Goal: Navigation & Orientation: Find specific page/section

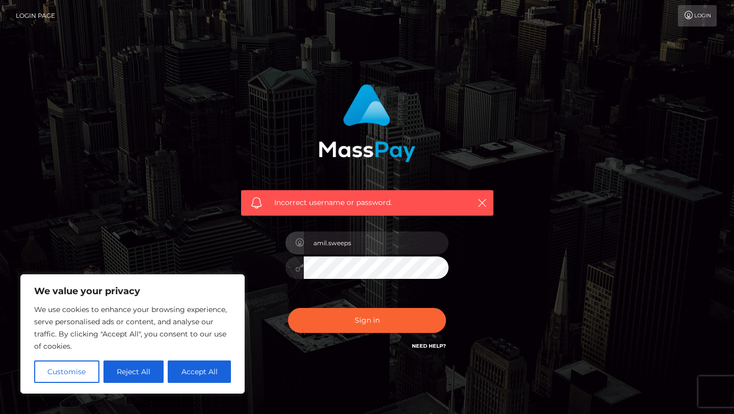
type input "amil.sweeps"
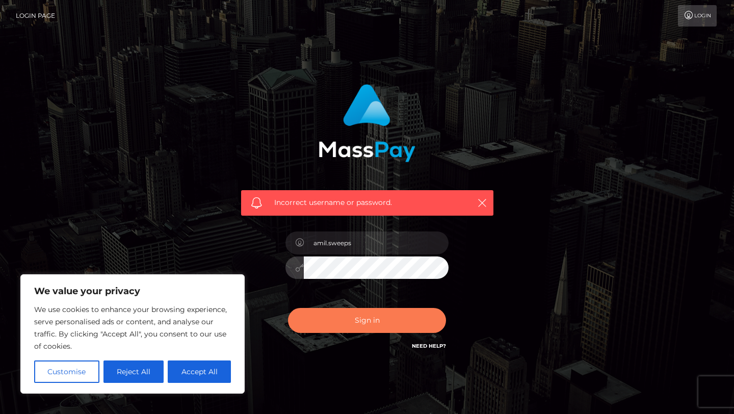
click at [359, 316] on button "Sign in" at bounding box center [367, 320] width 158 height 25
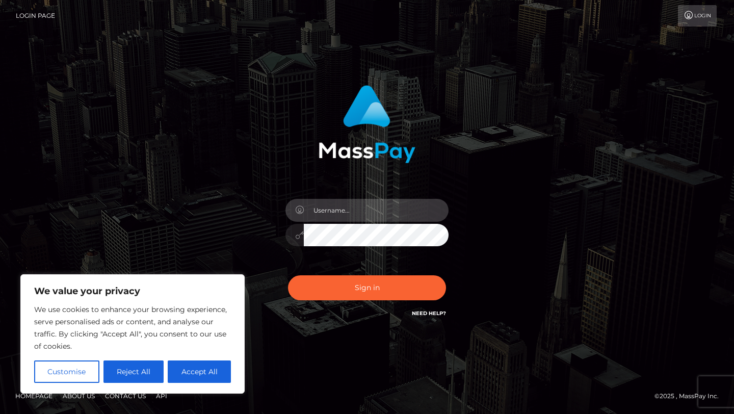
click at [341, 210] on input "text" at bounding box center [376, 210] width 145 height 23
type input "amil.sweeps"
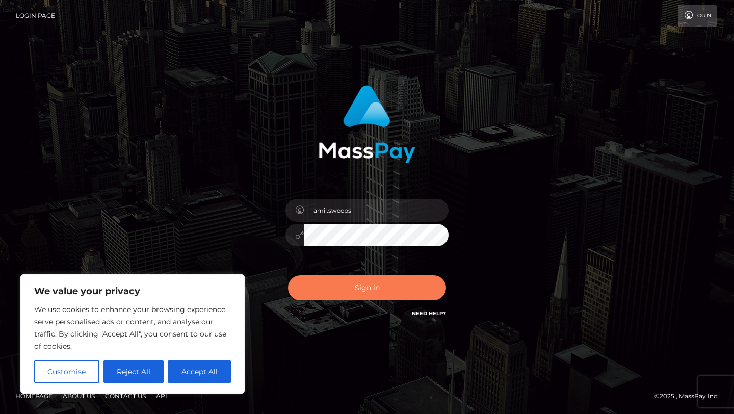
click at [368, 281] on button "Sign in" at bounding box center [367, 287] width 158 height 25
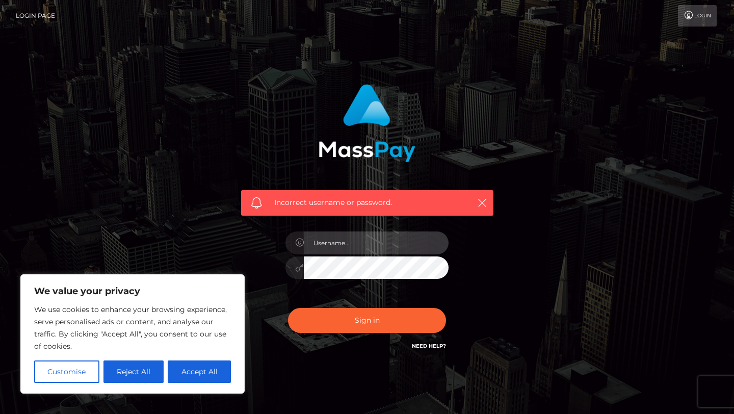
click at [334, 243] on input "text" at bounding box center [376, 242] width 145 height 23
paste input "[PERSON_NAME]"
type input "[PERSON_NAME]"
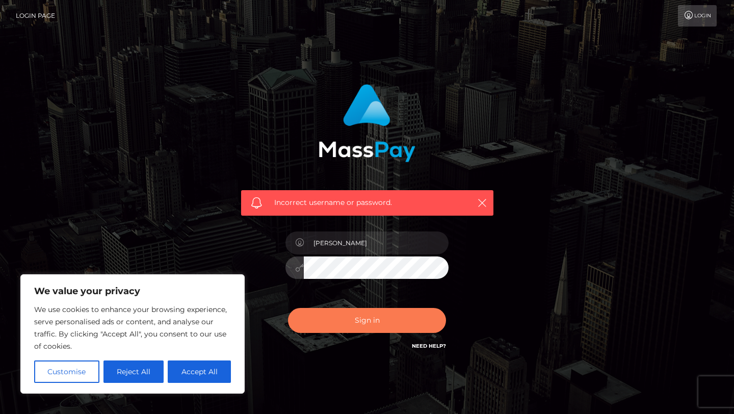
click at [363, 328] on button "Sign in" at bounding box center [367, 320] width 158 height 25
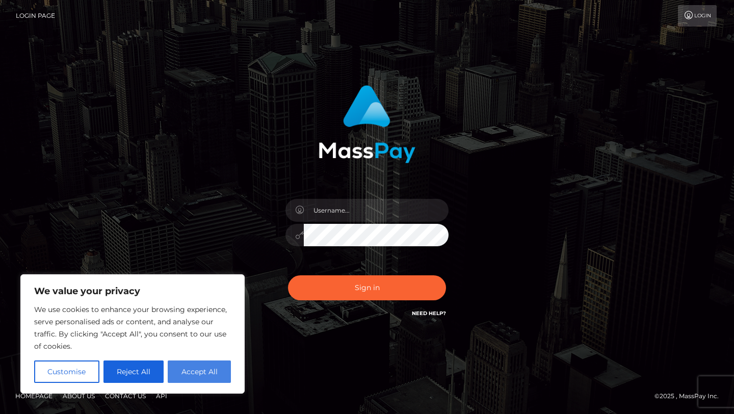
click at [201, 374] on button "Accept All" at bounding box center [199, 371] width 63 height 22
checkbox input "true"
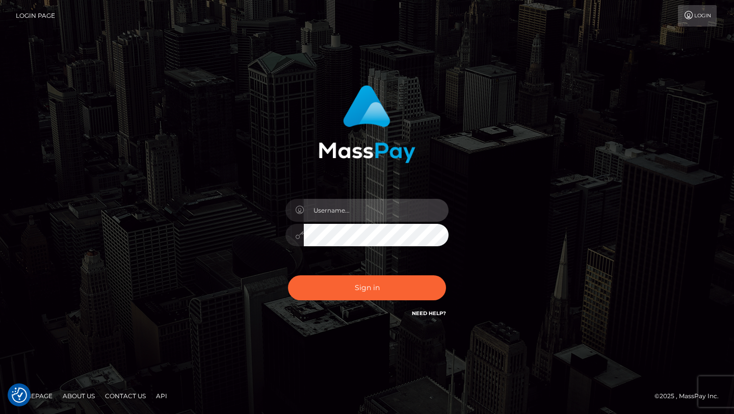
click at [351, 213] on input "text" at bounding box center [376, 210] width 145 height 23
type input "[PERSON_NAME]"
click at [298, 236] on icon at bounding box center [299, 235] width 9 height 8
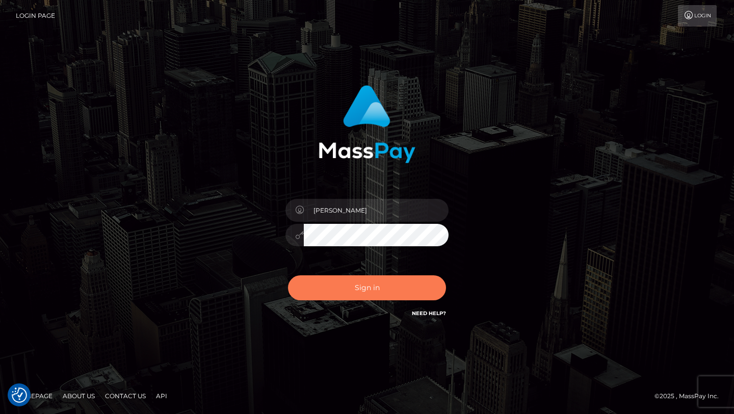
click at [351, 289] on button "Sign in" at bounding box center [367, 287] width 158 height 25
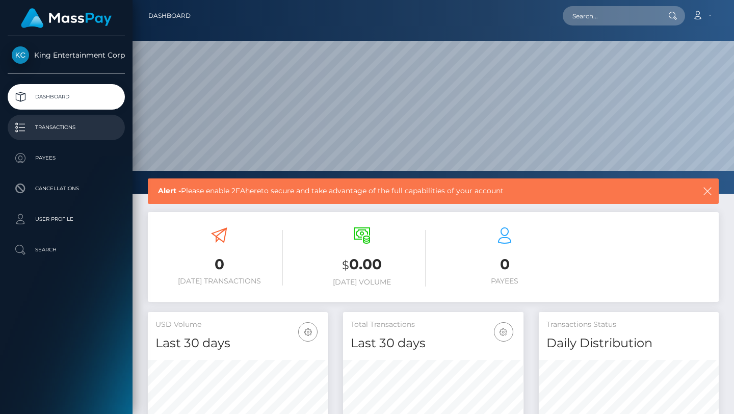
click at [76, 126] on p "Transactions" at bounding box center [66, 127] width 109 height 15
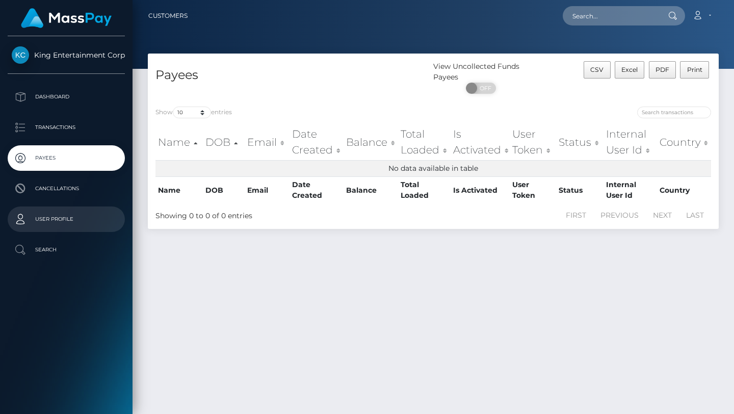
click at [61, 217] on p "User Profile" at bounding box center [66, 218] width 109 height 15
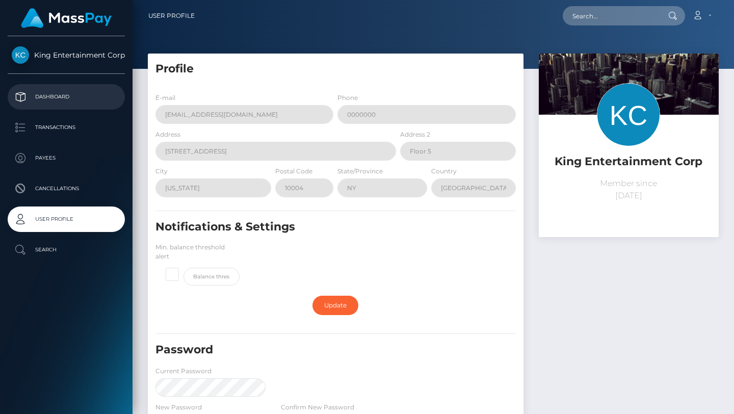
click at [64, 91] on p "Dashboard" at bounding box center [66, 96] width 109 height 15
